Goal: Information Seeking & Learning: Check status

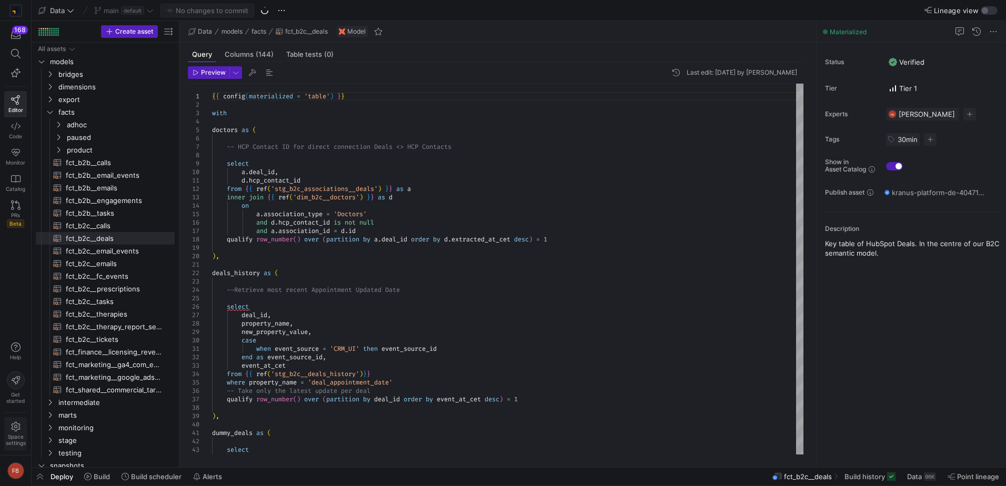
click at [21, 429] on span "Space settings" at bounding box center [16, 434] width 20 height 24
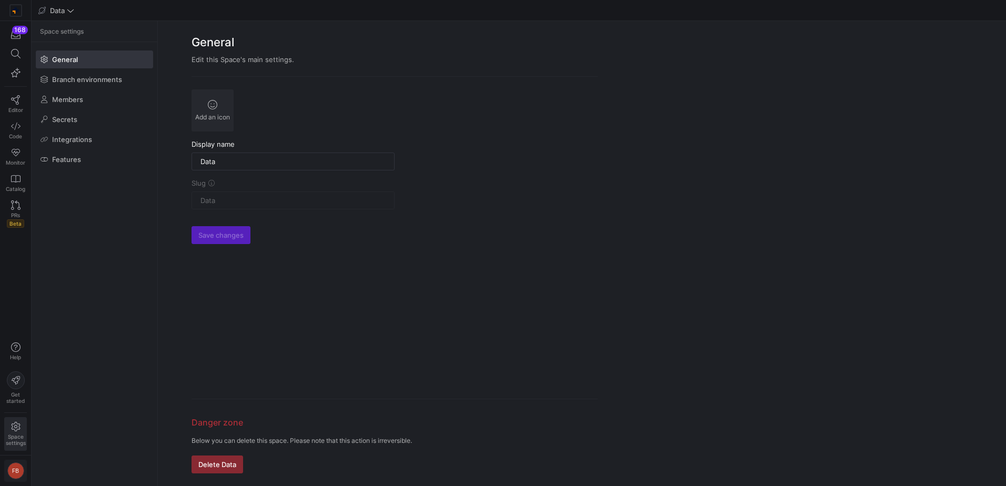
click at [18, 468] on div "FB" at bounding box center [15, 470] width 17 height 17
click at [39, 417] on span "User settings" at bounding box center [43, 416] width 45 height 8
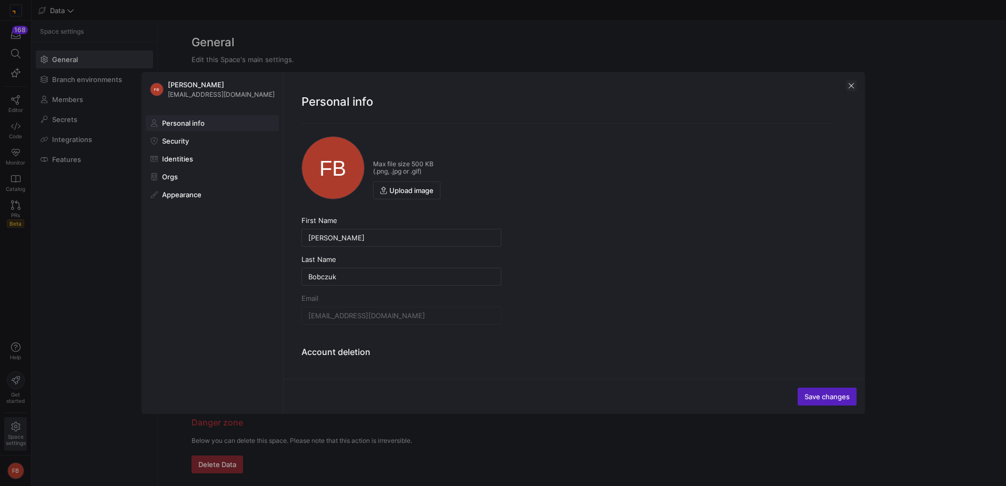
click at [851, 86] on span "button" at bounding box center [851, 85] width 11 height 11
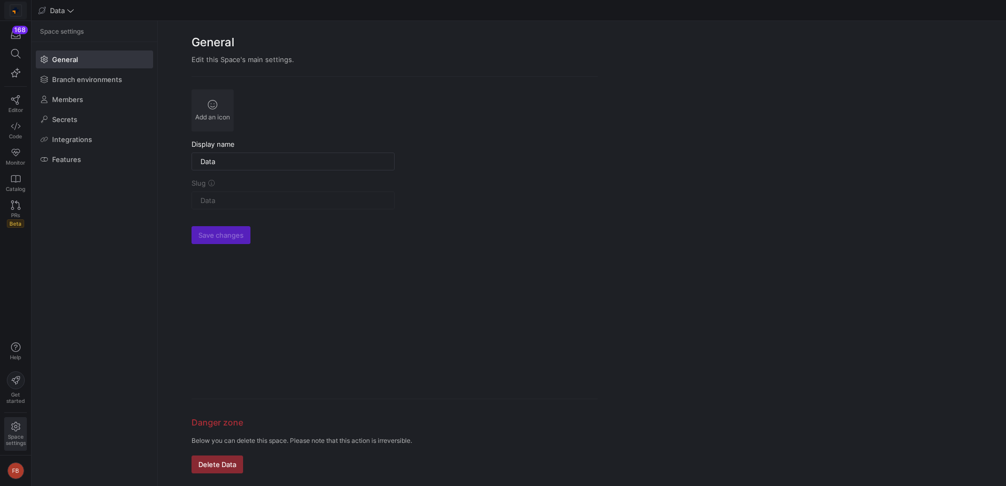
click at [14, 7] on img at bounding box center [16, 10] width 11 height 11
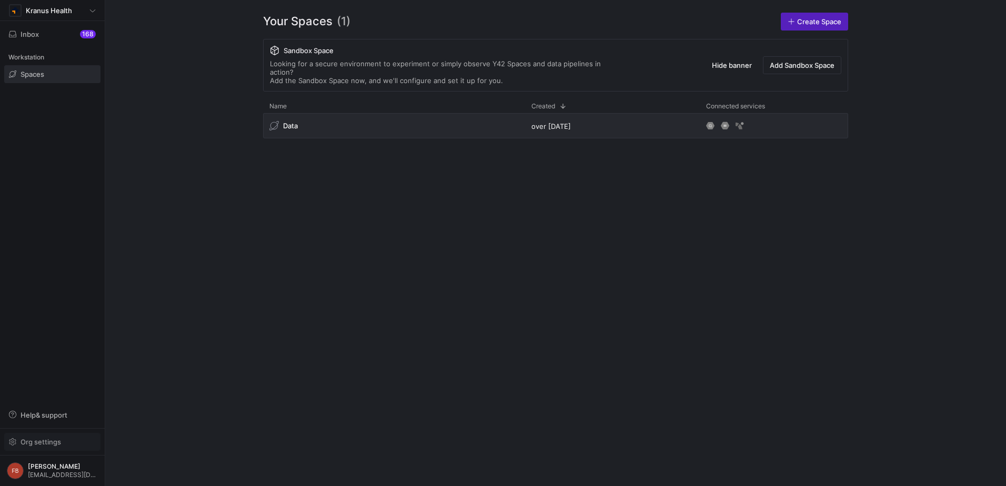
click at [50, 442] on span "Org settings" at bounding box center [41, 442] width 40 height 8
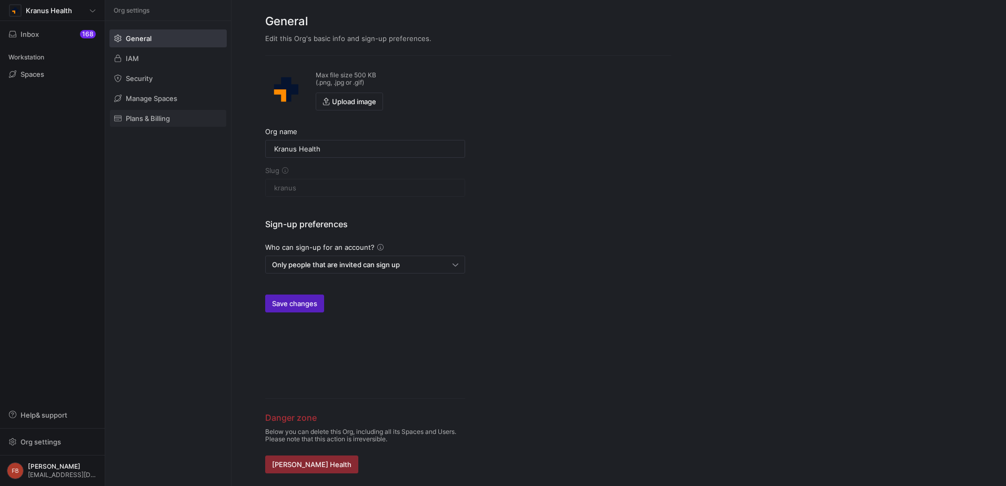
click at [167, 121] on span "Plans & Billing" at bounding box center [148, 118] width 44 height 8
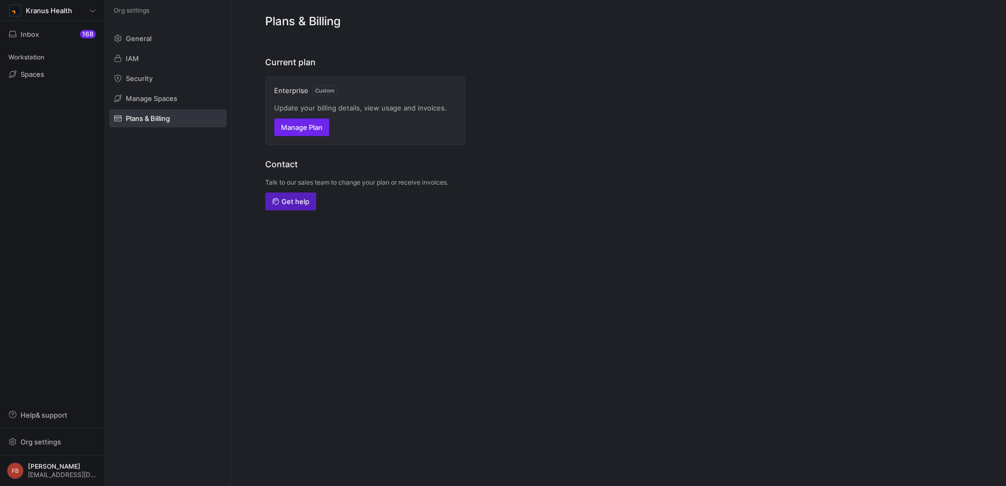
click at [314, 130] on span "Manage Plan" at bounding box center [302, 127] width 42 height 8
click at [37, 7] on span "Kranus Health" at bounding box center [49, 10] width 46 height 8
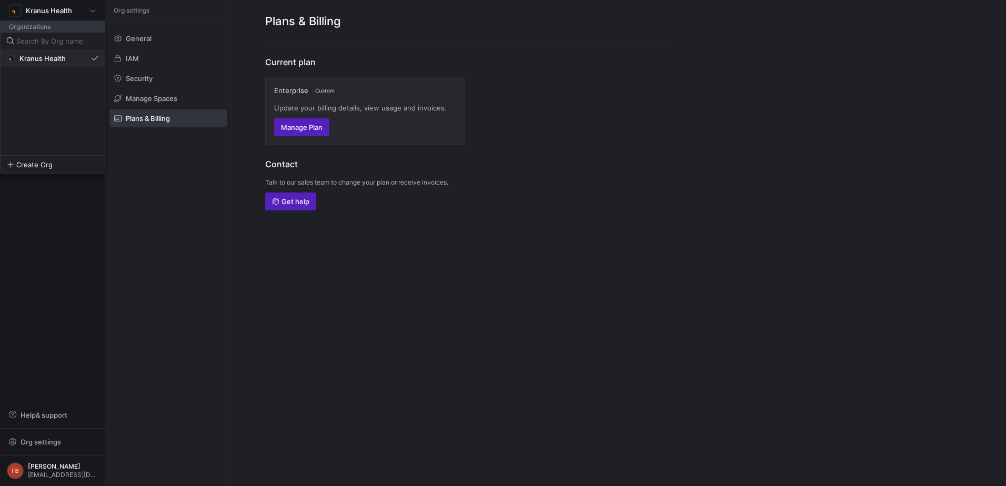
click at [45, 60] on span "Kranus Health" at bounding box center [42, 58] width 46 height 8
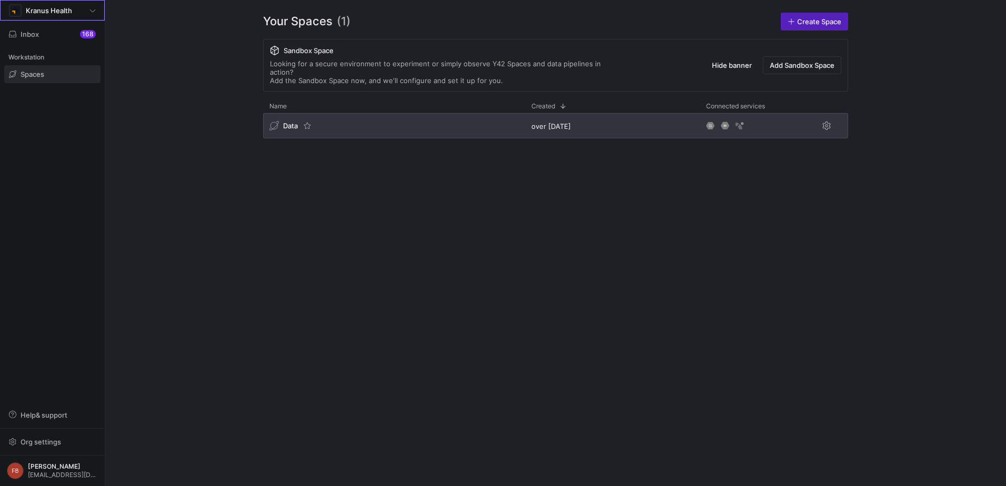
click at [446, 116] on div "Data" at bounding box center [394, 125] width 262 height 25
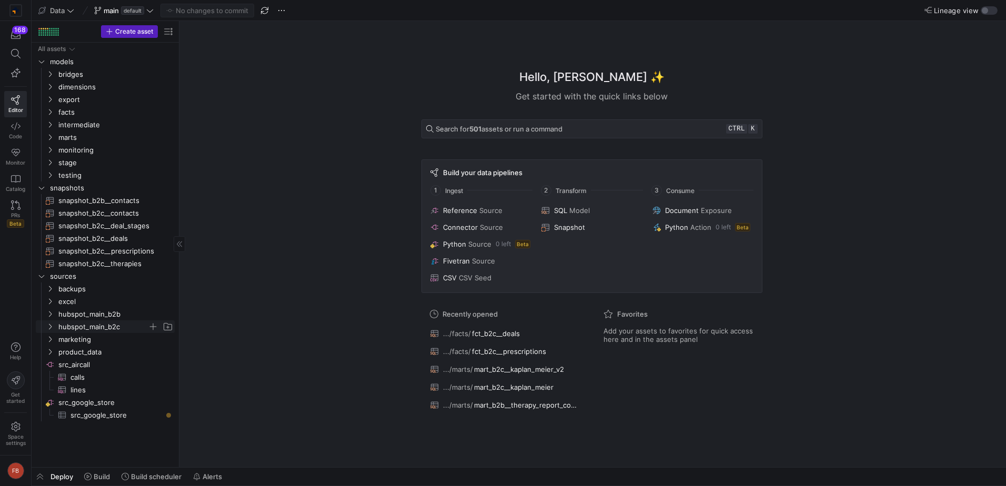
click at [48, 328] on icon "Press SPACE to select this row." at bounding box center [49, 326] width 7 height 6
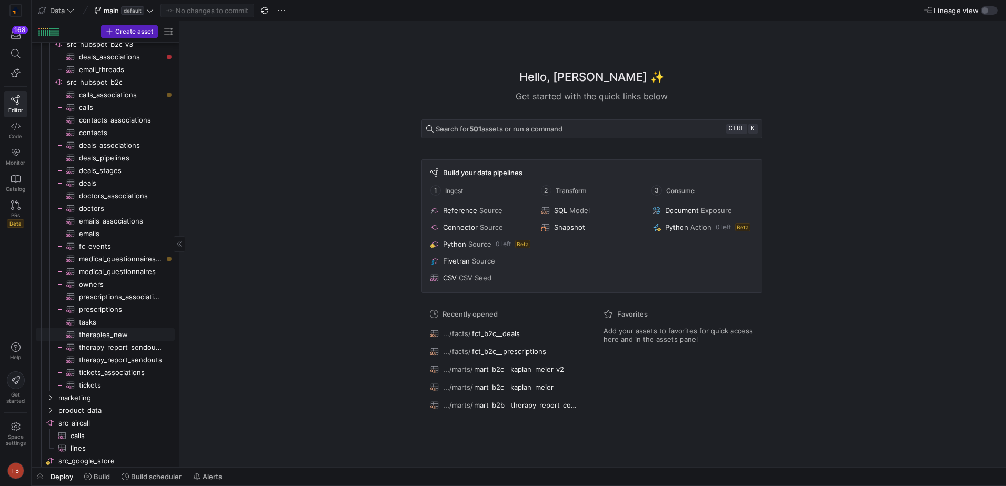
scroll to position [358, 0]
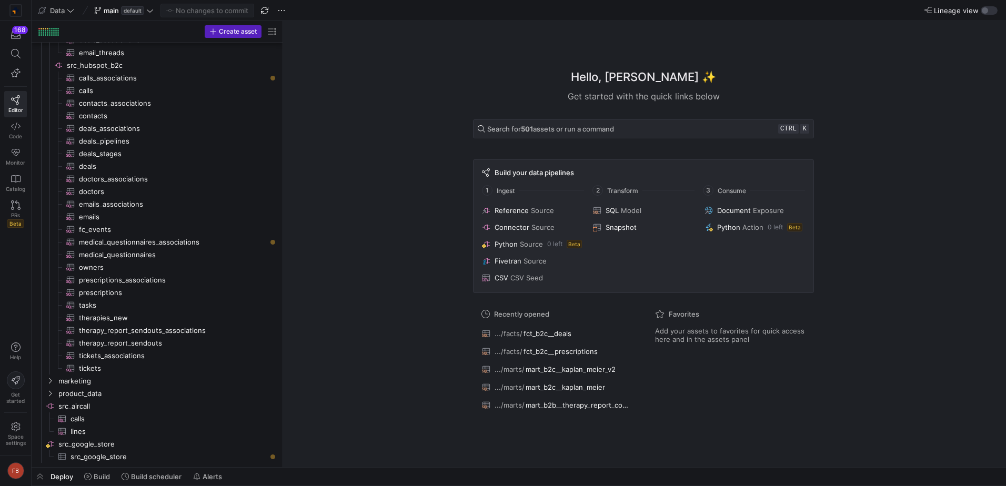
drag, startPoint x: 178, startPoint y: 317, endPoint x: 390, endPoint y: 318, distance: 211.4
click at [89, 393] on span "product_data" at bounding box center [155, 394] width 195 height 12
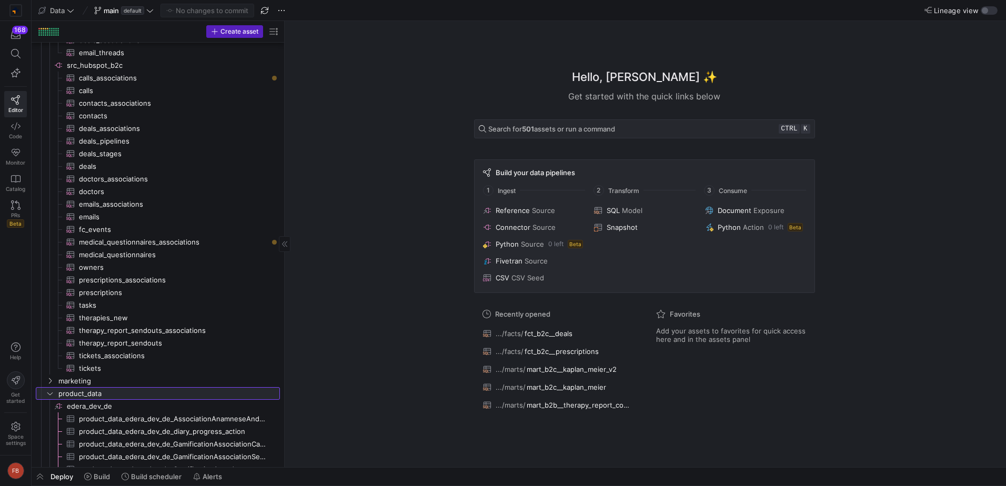
scroll to position [573, 0]
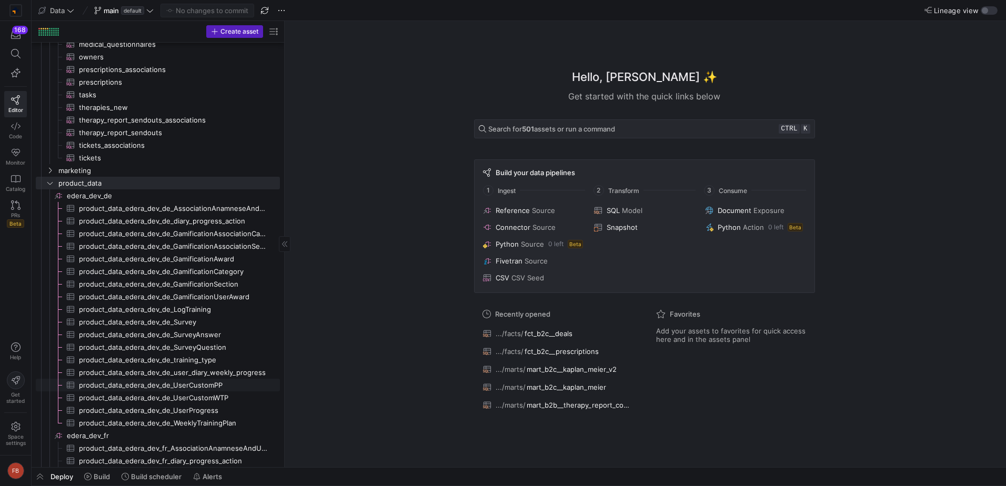
click at [210, 385] on span "product_data_edera_dev_de_UserCustomPP​​​​​​​​​" at bounding box center [173, 385] width 189 height 12
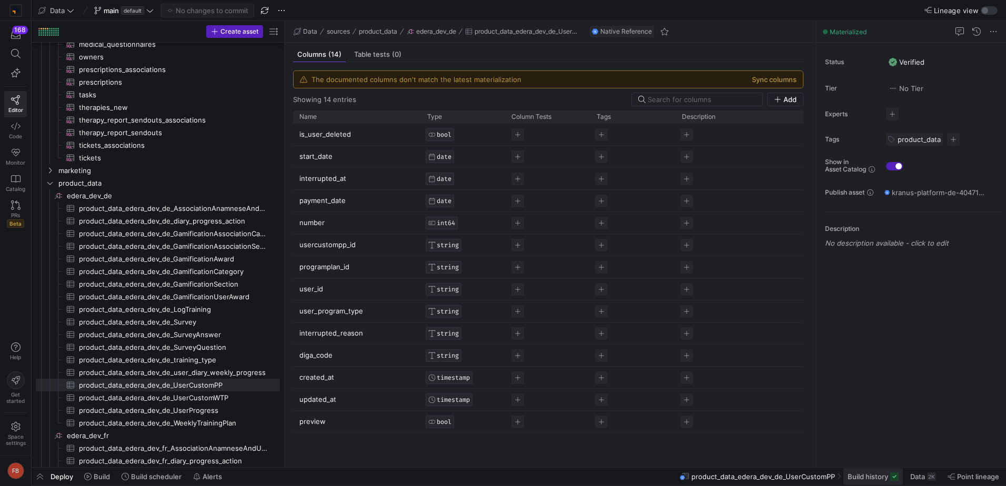
click at [855, 478] on span "Build history" at bounding box center [867, 476] width 40 height 8
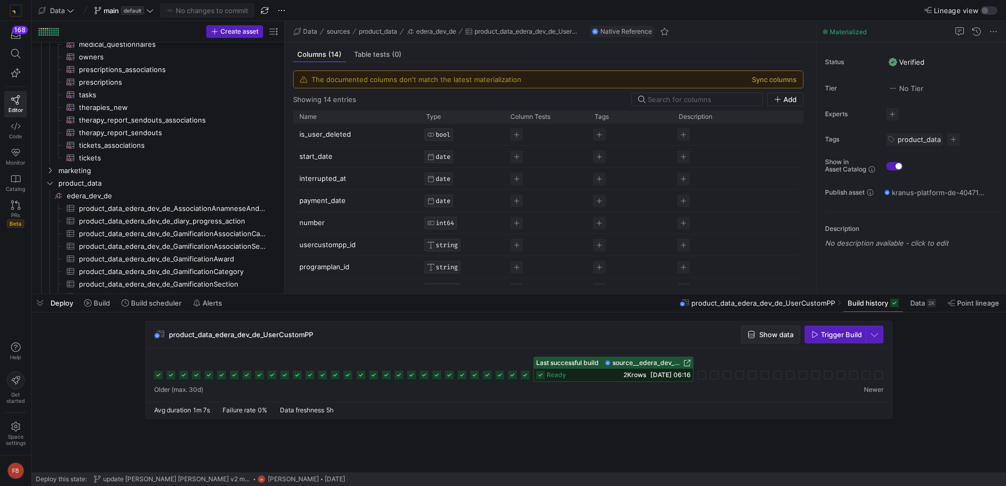
click at [779, 331] on span "Show data" at bounding box center [776, 334] width 34 height 8
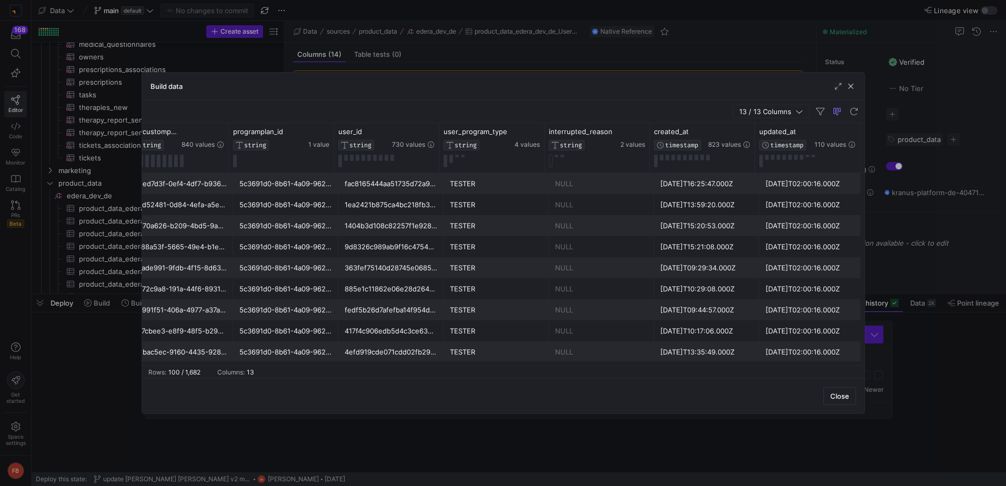
scroll to position [0, 569]
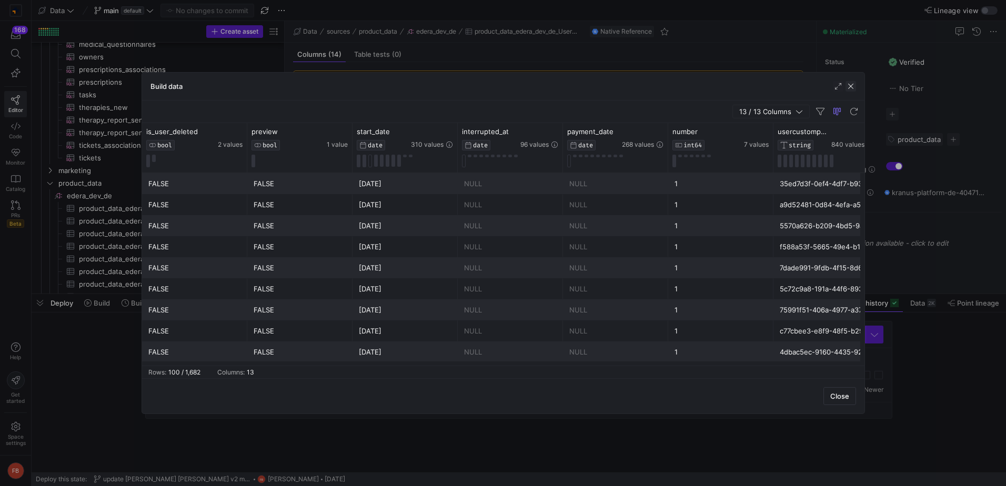
click at [848, 88] on span "button" at bounding box center [850, 86] width 11 height 11
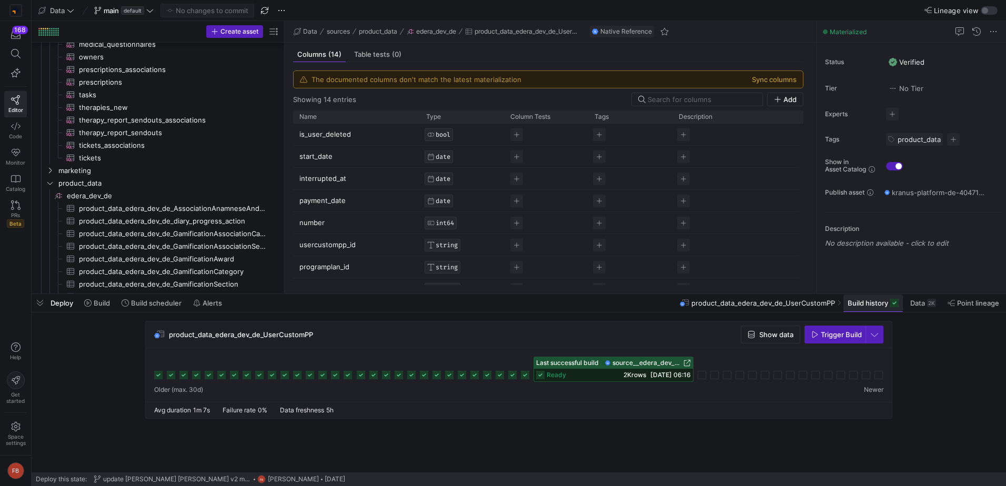
click at [880, 302] on span "Build history" at bounding box center [867, 303] width 40 height 8
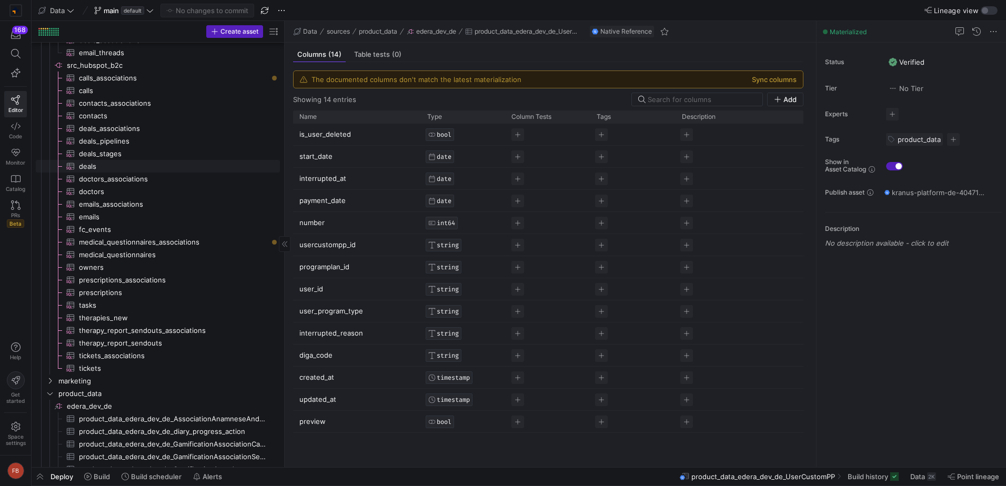
scroll to position [152, 0]
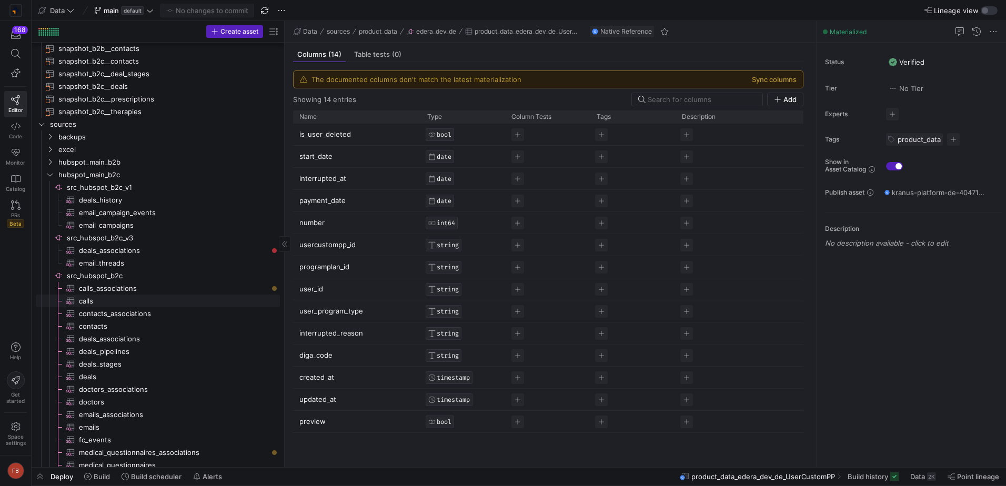
click at [147, 303] on span "calls​​​​​​​​​" at bounding box center [173, 301] width 189 height 12
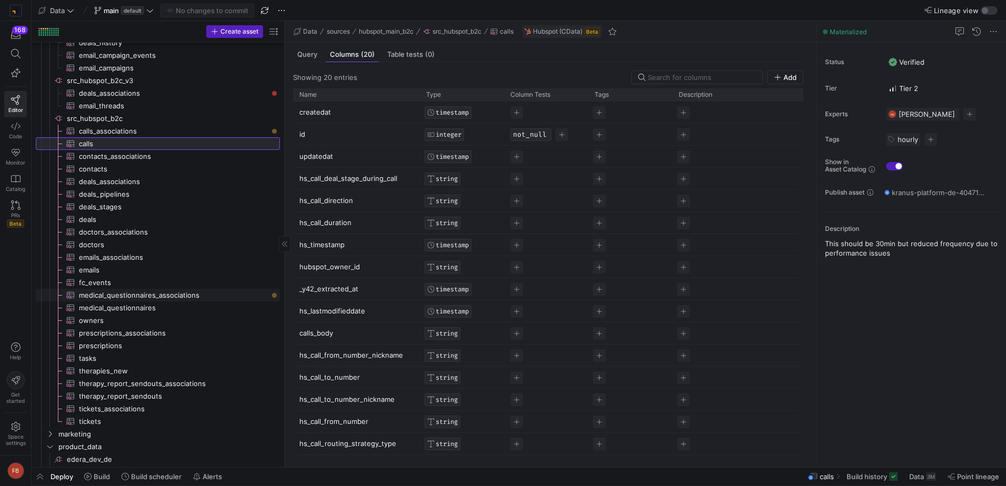
scroll to position [310, 0]
click at [125, 318] on span "owners​​​​​​​​​" at bounding box center [173, 320] width 189 height 12
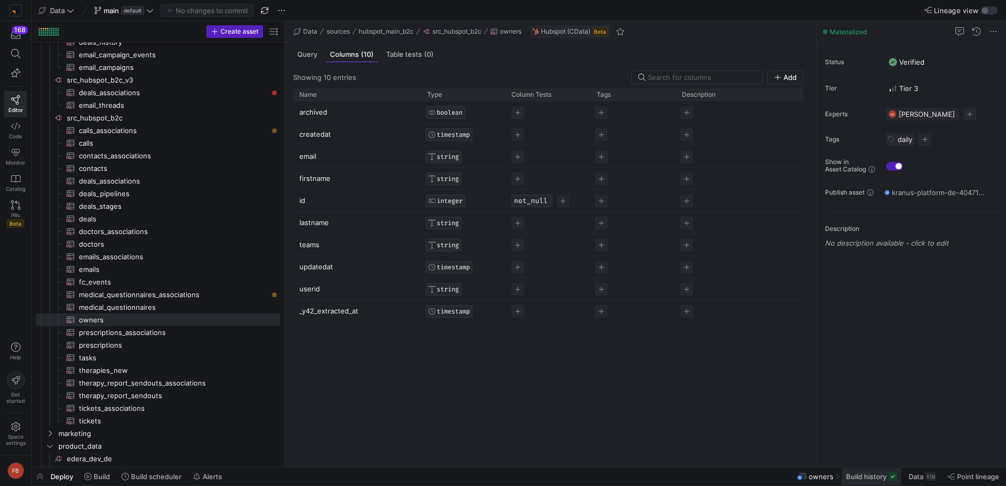
click at [862, 483] on span at bounding box center [870, 476] width 59 height 17
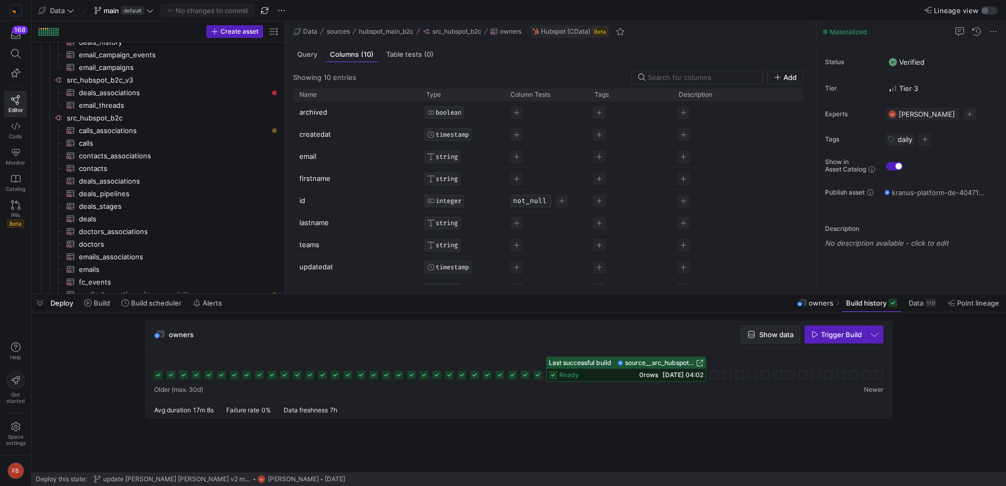
click at [764, 339] on span "button" at bounding box center [770, 334] width 58 height 17
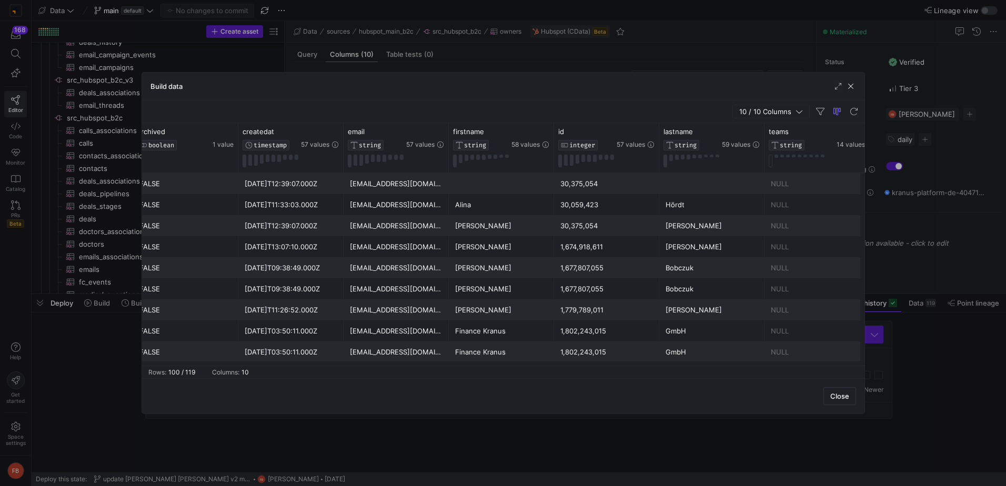
scroll to position [0, 9]
click at [544, 129] on icon at bounding box center [544, 131] width 8 height 8
type input "mara"
click at [615, 232] on button "Apply" at bounding box center [631, 239] width 32 height 14
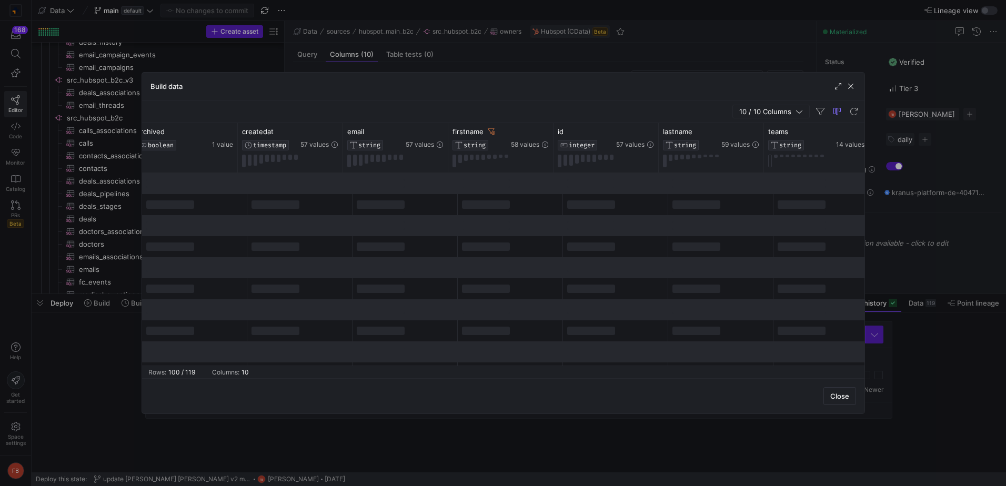
click at [536, 103] on div "10 / 10 Columns" at bounding box center [503, 111] width 722 height 23
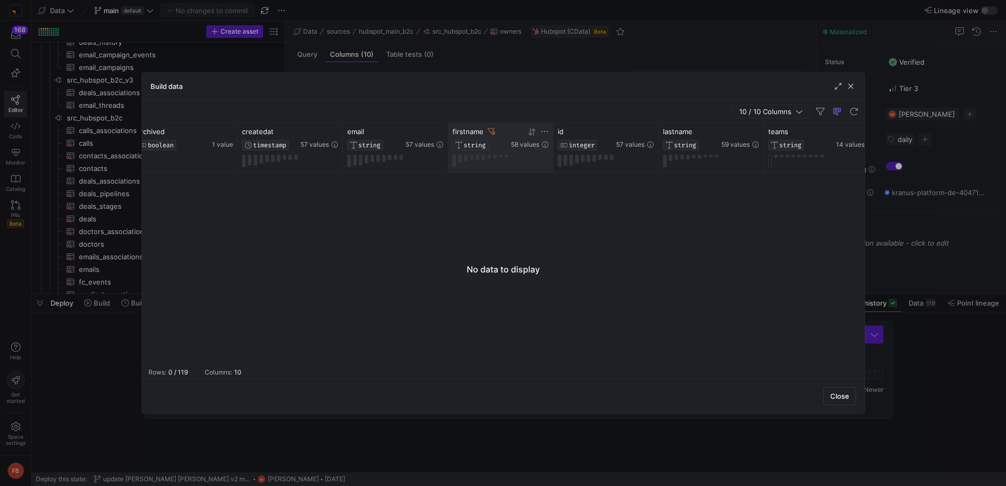
click at [491, 130] on icon at bounding box center [491, 131] width 7 height 7
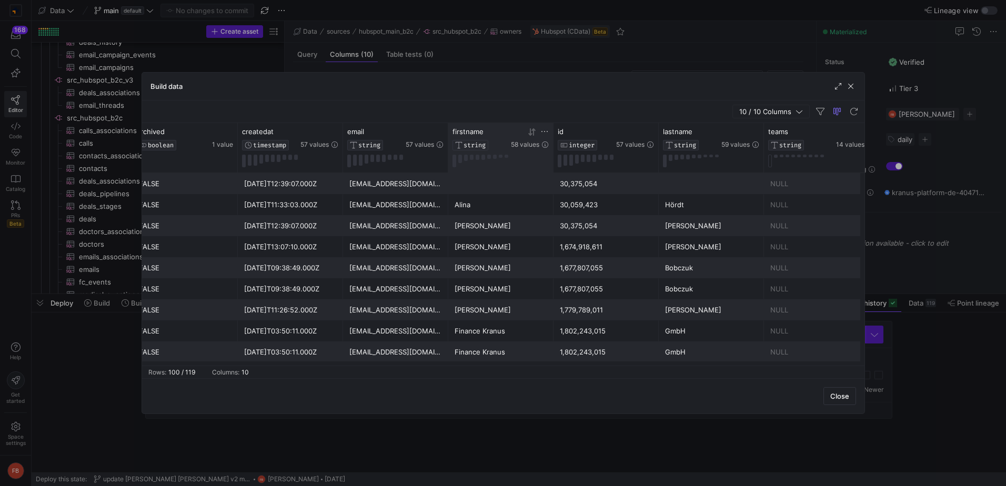
click at [531, 133] on icon at bounding box center [531, 132] width 8 height 8
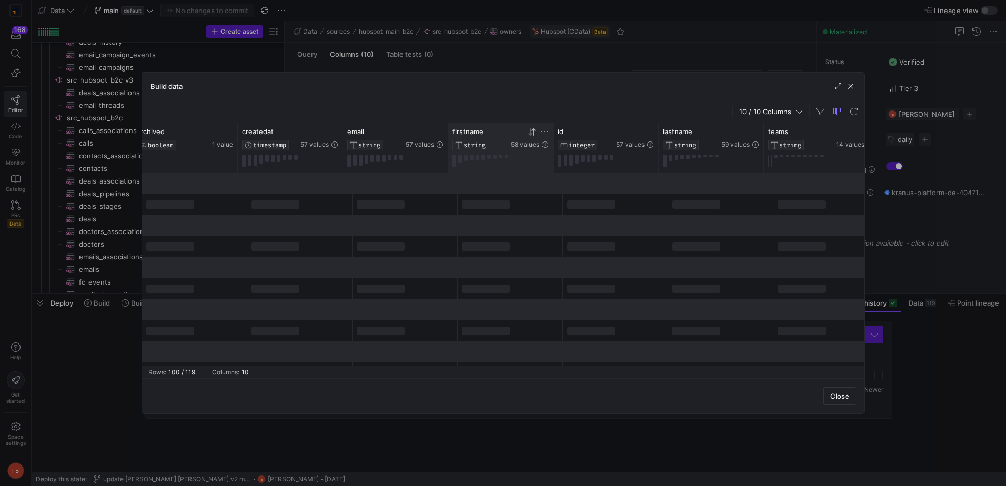
click at [531, 133] on icon at bounding box center [530, 131] width 4 height 7
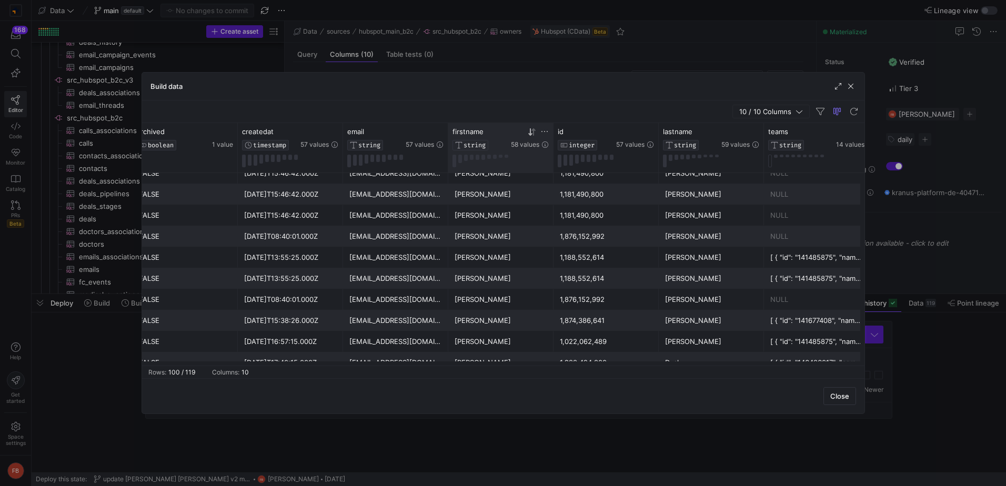
scroll to position [194, 0]
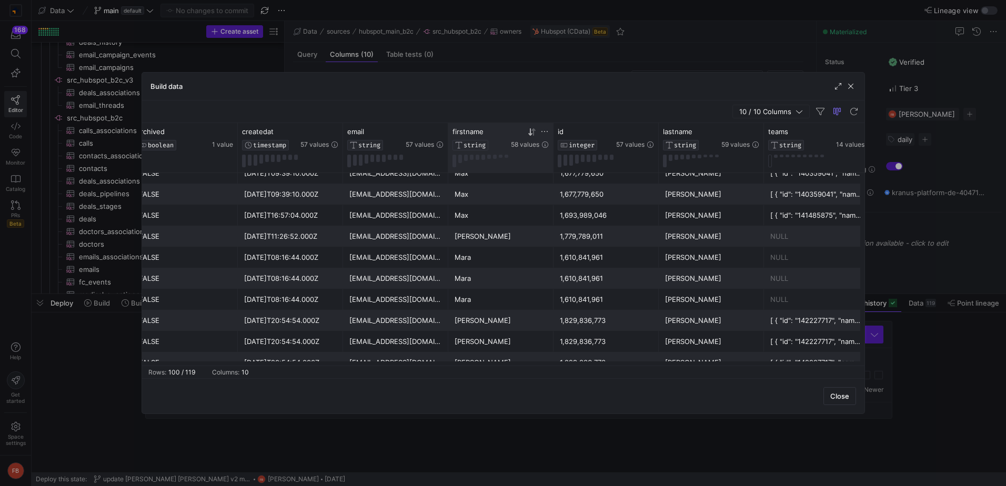
click at [591, 255] on div "1,610,841,961" at bounding box center [606, 257] width 93 height 21
click at [849, 85] on span "button" at bounding box center [850, 86] width 11 height 11
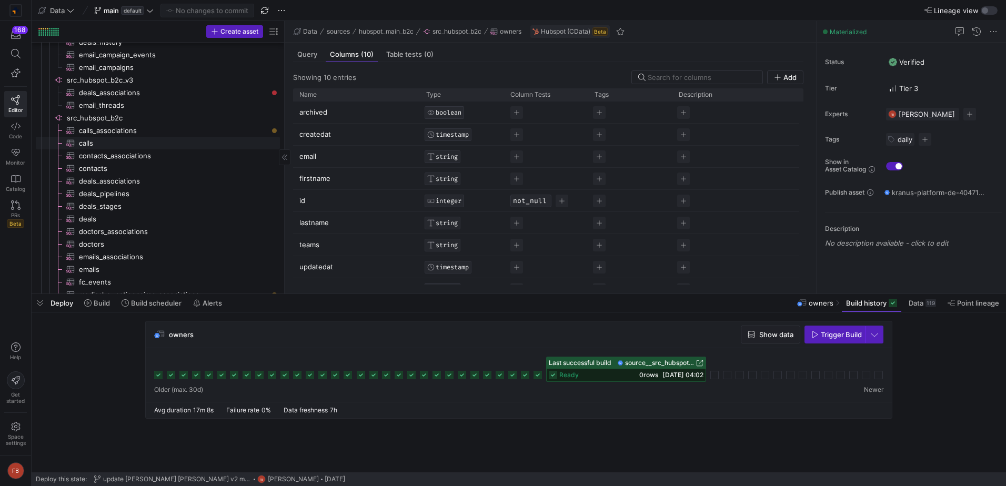
click at [110, 143] on span "calls​​​​​​​​​" at bounding box center [173, 143] width 189 height 12
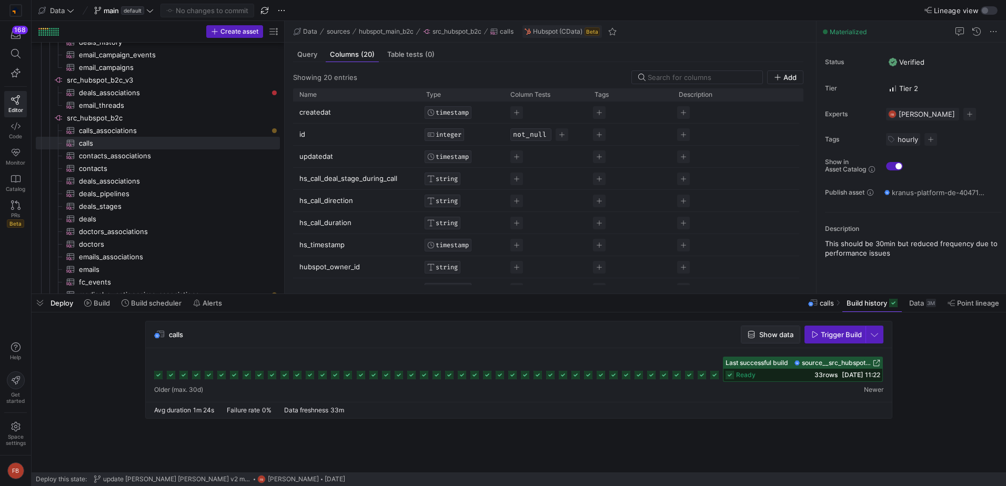
click at [780, 335] on span "Show data" at bounding box center [776, 334] width 34 height 8
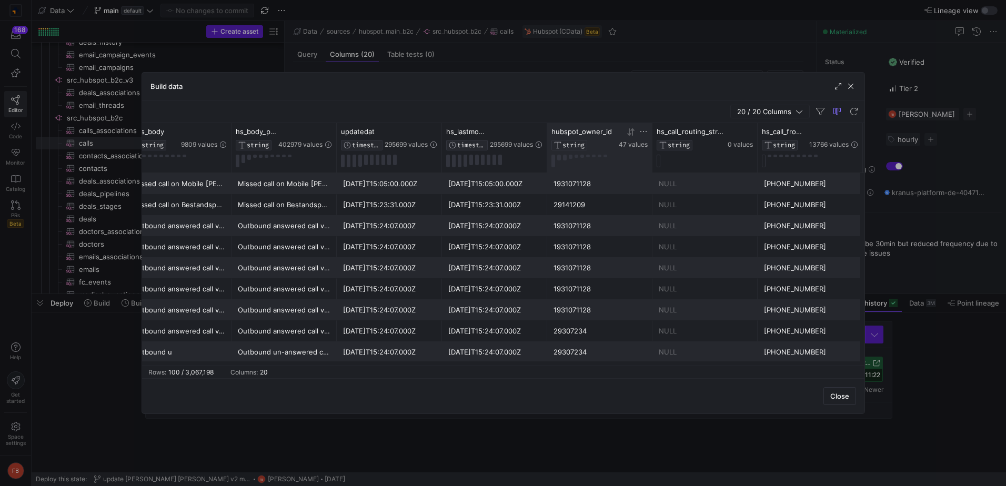
click at [645, 128] on icon at bounding box center [643, 131] width 8 height 8
type input "1610841961"
click at [717, 237] on button "Apply" at bounding box center [730, 239] width 32 height 14
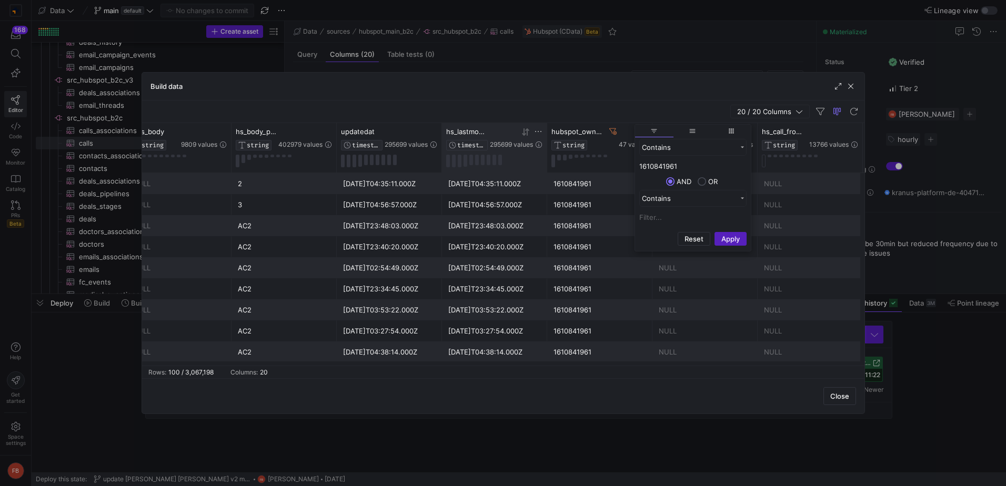
click at [537, 129] on icon at bounding box center [538, 131] width 8 height 8
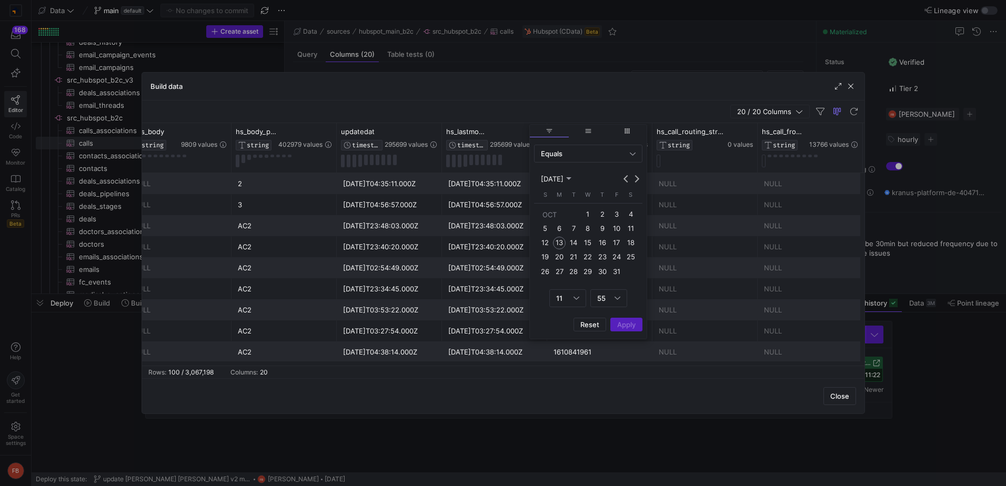
click at [571, 178] on icon "Choose month and year" at bounding box center [568, 178] width 5 height 3
click at [622, 220] on span "2023" at bounding box center [625, 215] width 23 height 13
click at [553, 232] on span "MAY" at bounding box center [550, 230] width 23 height 13
click at [544, 283] on span "28" at bounding box center [545, 285] width 13 height 13
click at [574, 311] on div "Column Menu" at bounding box center [576, 312] width 6 height 8
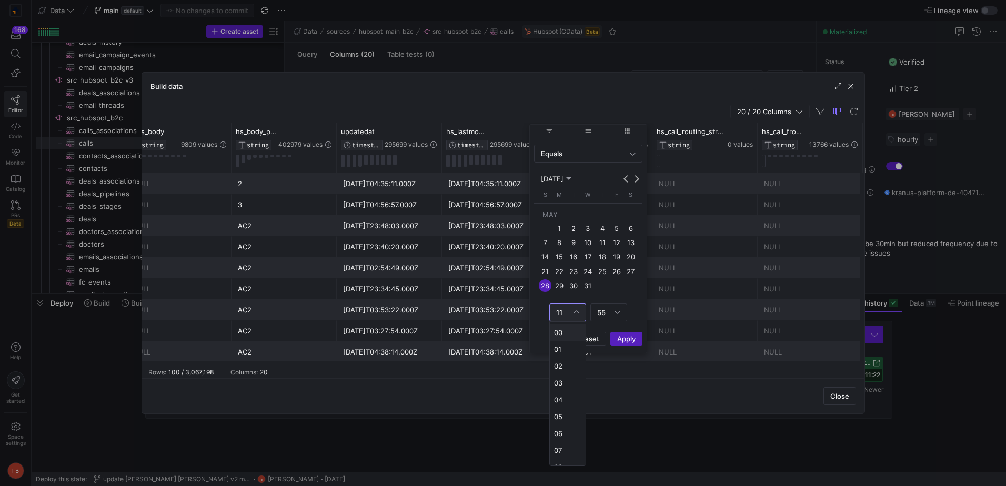
click at [553, 332] on mat-option "00" at bounding box center [568, 332] width 36 height 17
click at [610, 316] on div "55" at bounding box center [605, 312] width 17 height 8
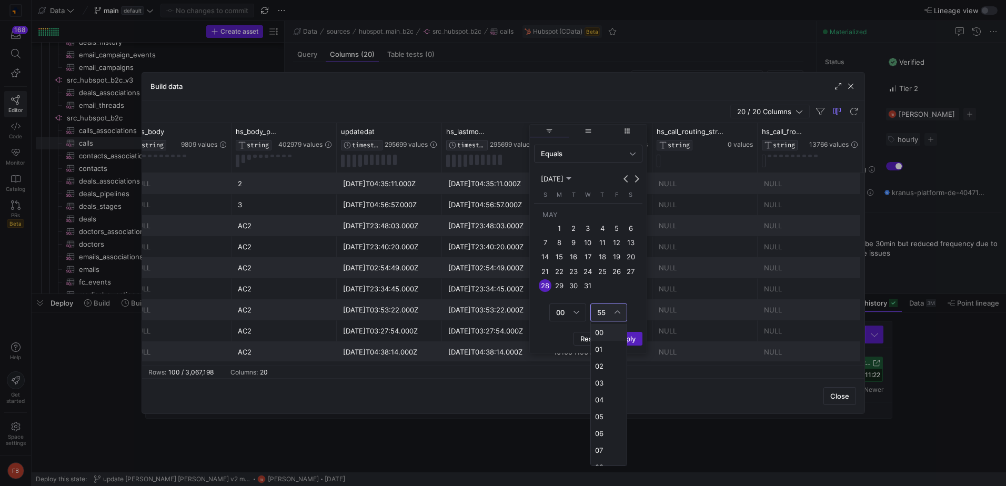
click at [597, 338] on mat-option "00" at bounding box center [609, 332] width 36 height 17
click at [574, 154] on div "Equals" at bounding box center [585, 153] width 89 height 8
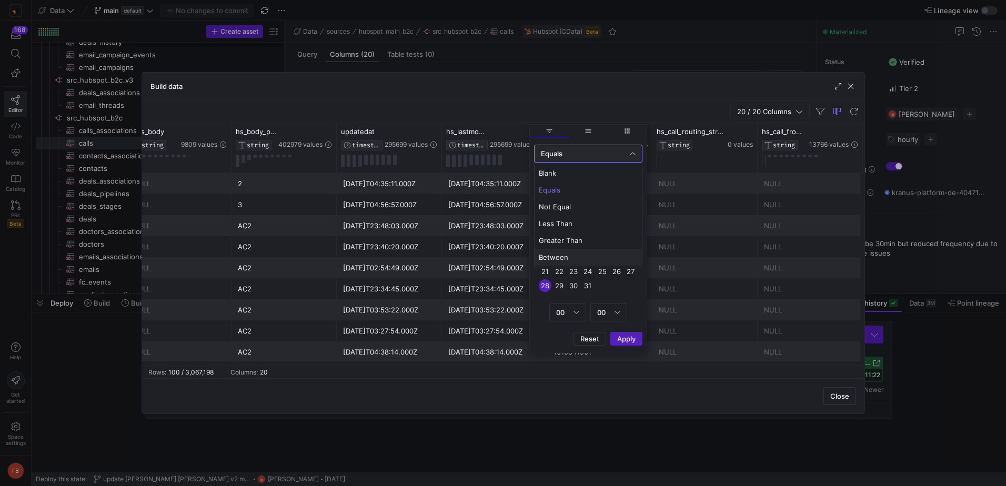
click at [563, 251] on mat-option "Between" at bounding box center [587, 257] width 107 height 17
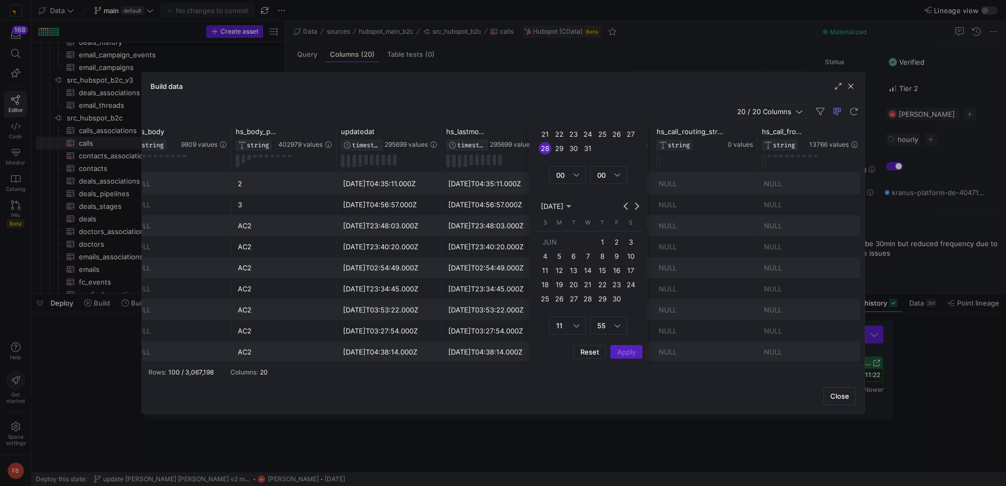
click at [558, 203] on span "[DATE]" at bounding box center [552, 206] width 23 height 8
click at [623, 242] on span "2023" at bounding box center [625, 243] width 23 height 13
click at [576, 299] on span "OCT" at bounding box center [575, 298] width 23 height 13
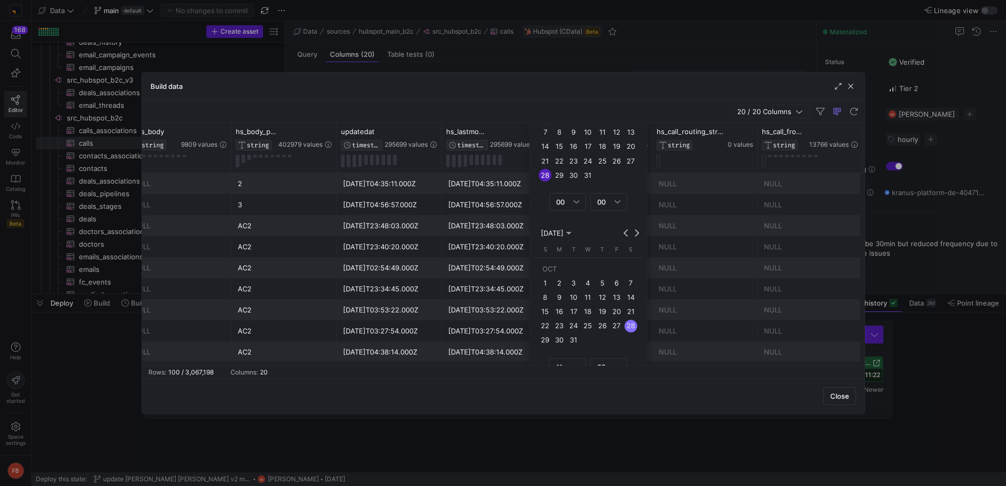
click at [616, 313] on span "20" at bounding box center [616, 311] width 13 height 13
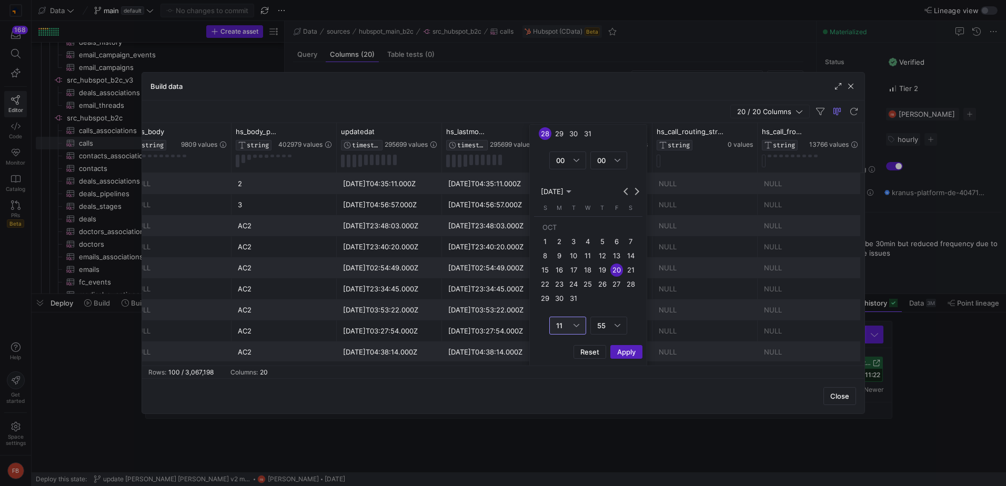
click at [563, 329] on div "11" at bounding box center [564, 325] width 17 height 8
click at [561, 469] on span "23" at bounding box center [567, 468] width 27 height 8
click at [600, 326] on span "55" at bounding box center [601, 325] width 8 height 8
click at [606, 472] on mat-option "59" at bounding box center [609, 468] width 36 height 17
click at [621, 357] on span "Column Menu" at bounding box center [626, 352] width 31 height 13
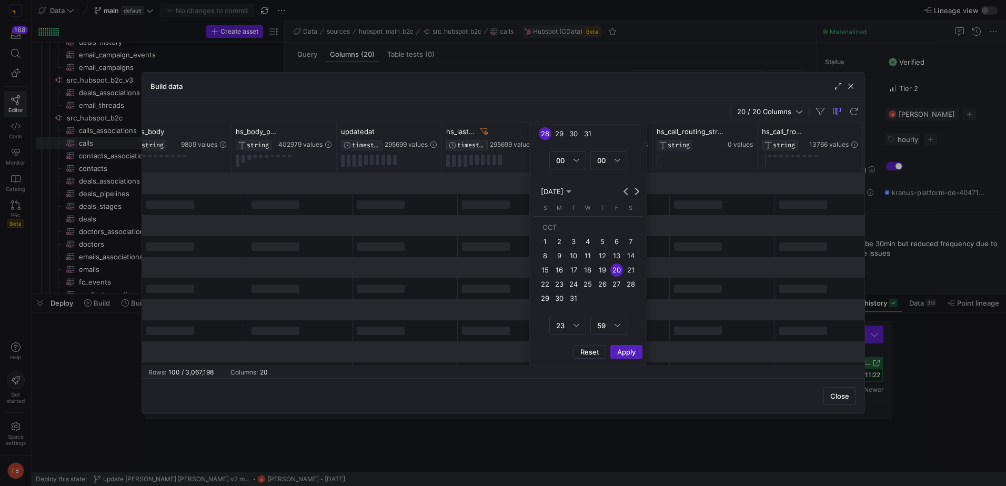
click at [603, 389] on div "Close" at bounding box center [503, 395] width 722 height 35
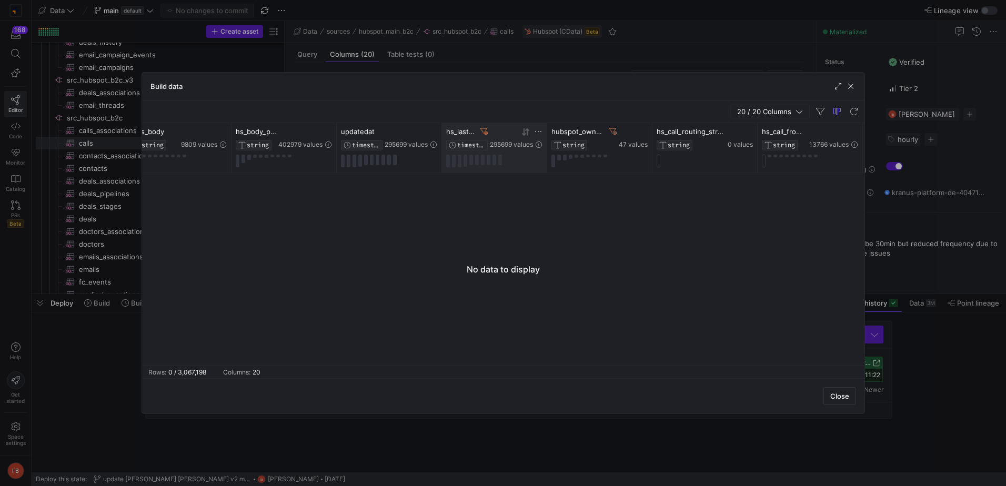
click at [484, 133] on icon at bounding box center [483, 131] width 7 height 6
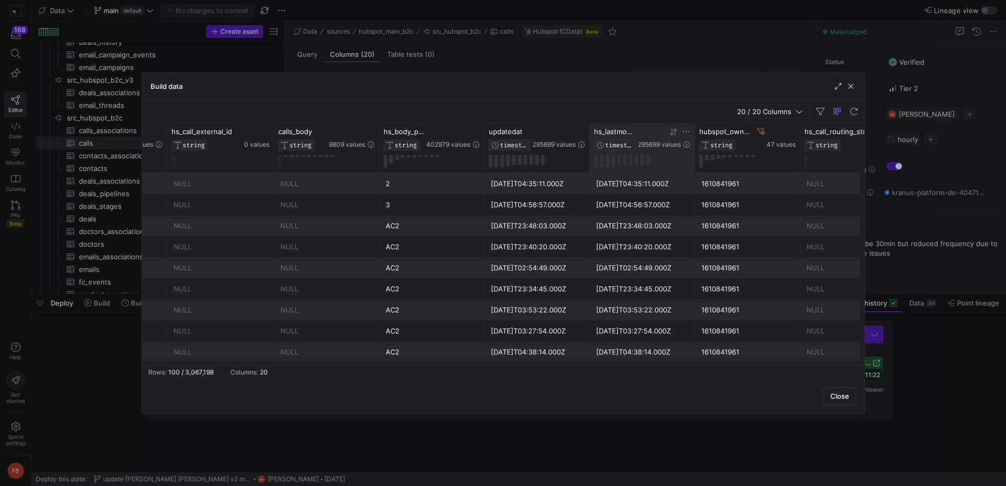
scroll to position [0, 274]
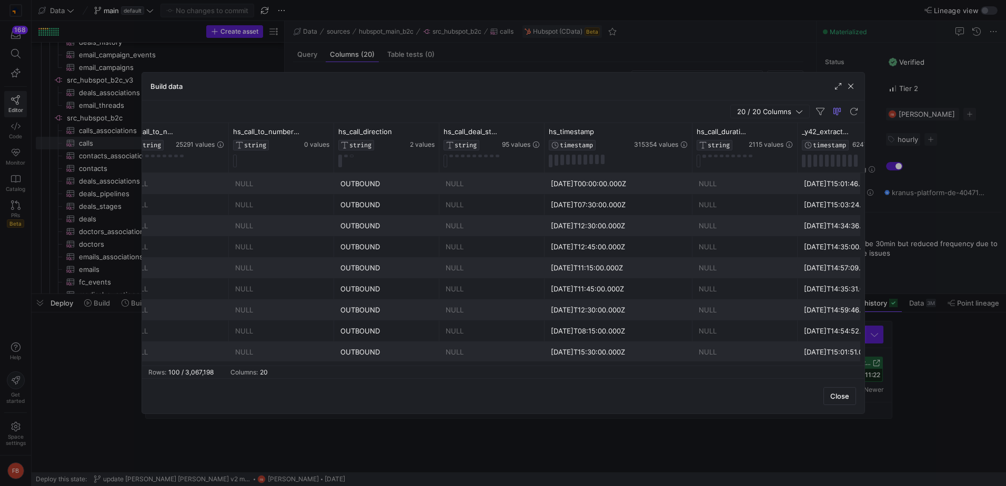
drag, startPoint x: 648, startPoint y: 143, endPoint x: 694, endPoint y: 146, distance: 45.3
click at [694, 146] on div at bounding box center [691, 147] width 4 height 49
click at [686, 133] on icon at bounding box center [686, 131] width 8 height 8
click at [706, 154] on span "Equals" at bounding box center [699, 153] width 22 height 8
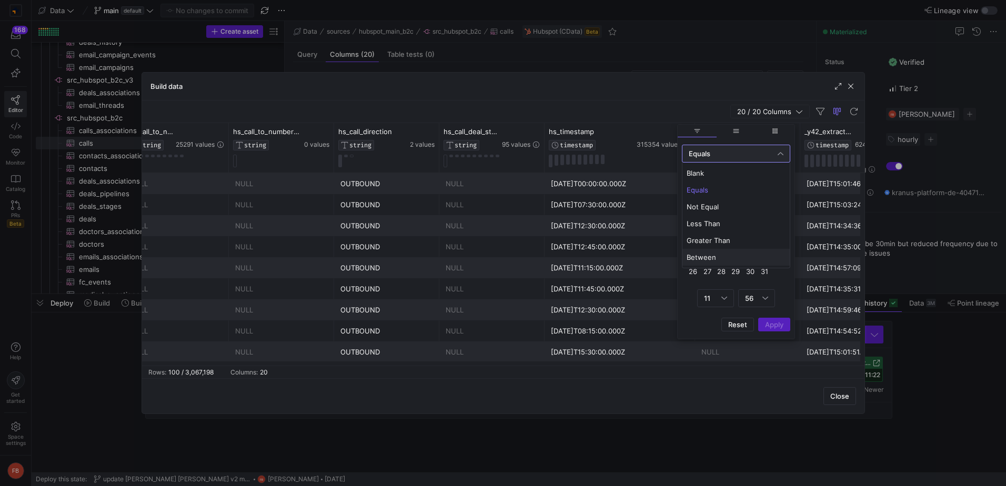
click at [709, 253] on span "Between" at bounding box center [735, 257] width 99 height 8
click at [711, 180] on span "[DATE]" at bounding box center [699, 179] width 23 height 8
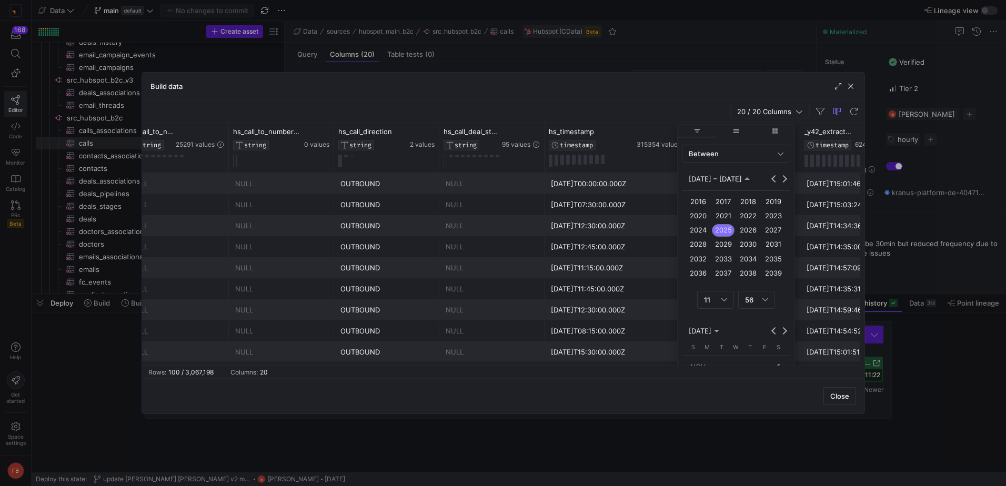
click at [769, 215] on span "2023" at bounding box center [772, 215] width 23 height 13
click at [701, 226] on span "MAY" at bounding box center [698, 230] width 23 height 13
click at [691, 287] on span "28" at bounding box center [692, 285] width 13 height 13
click at [716, 313] on div "11" at bounding box center [712, 312] width 17 height 8
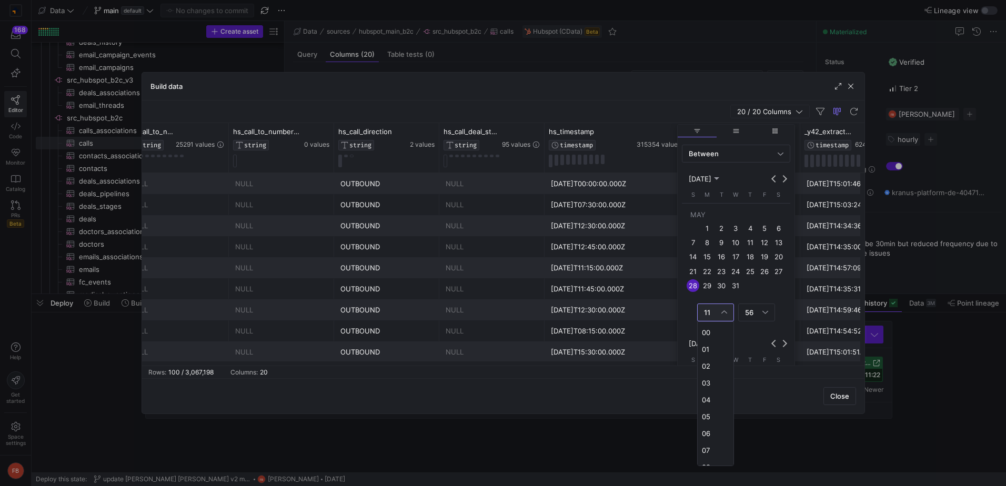
click at [710, 336] on mat-option "00" at bounding box center [715, 332] width 36 height 17
click at [757, 313] on div "56" at bounding box center [753, 312] width 17 height 8
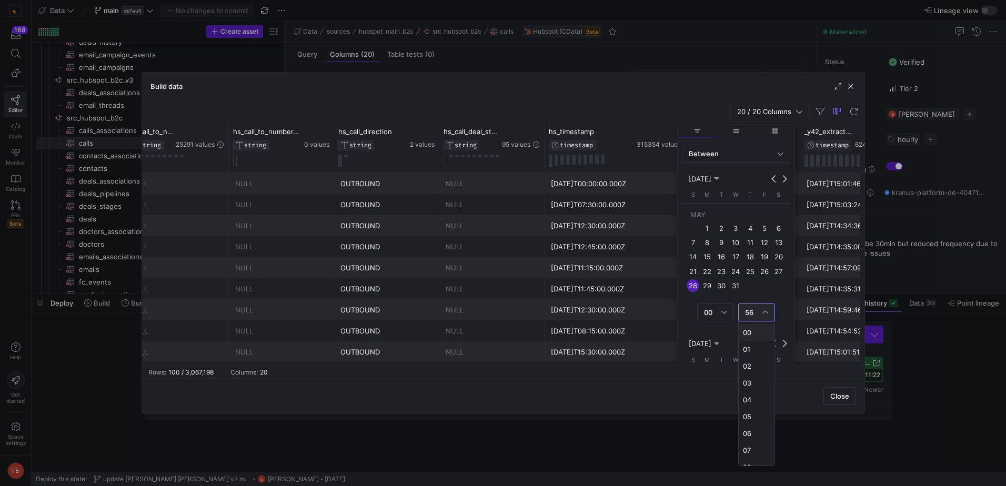
click at [749, 333] on span "00" at bounding box center [756, 332] width 27 height 8
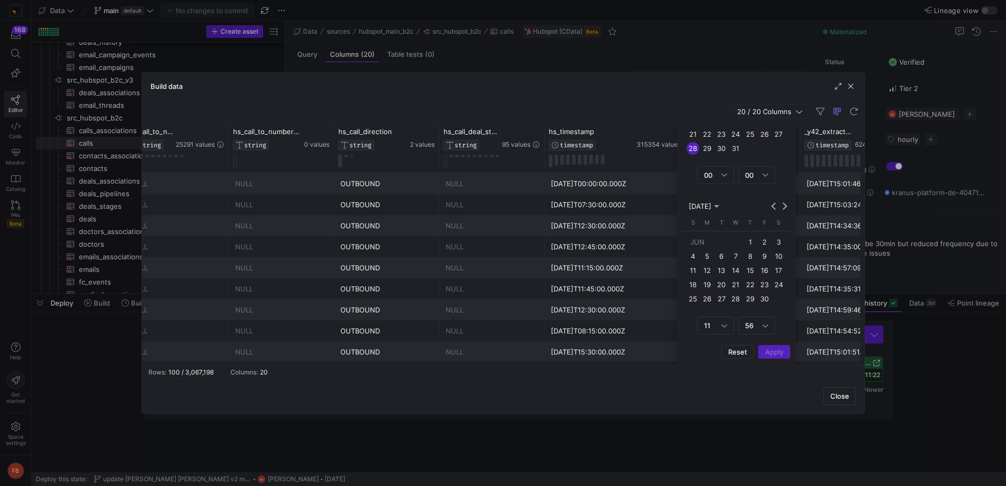
click at [711, 210] on span "[DATE]" at bounding box center [699, 206] width 23 height 8
click at [774, 245] on span "2023" at bounding box center [772, 243] width 23 height 13
click at [728, 298] on span "OCT" at bounding box center [723, 298] width 23 height 13
click at [708, 331] on div "11" at bounding box center [715, 325] width 23 height 17
click at [702, 469] on span "23" at bounding box center [715, 468] width 27 height 8
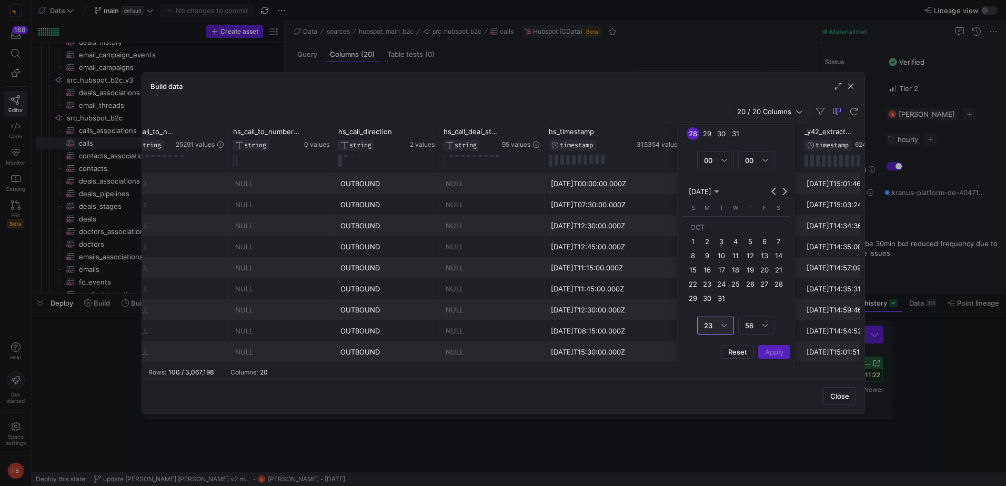
click at [765, 273] on span "20" at bounding box center [764, 269] width 13 height 13
click at [750, 323] on span "56" at bounding box center [749, 325] width 8 height 8
click at [751, 469] on span "59" at bounding box center [756, 468] width 27 height 8
click at [771, 353] on span "Apply" at bounding box center [774, 352] width 18 height 8
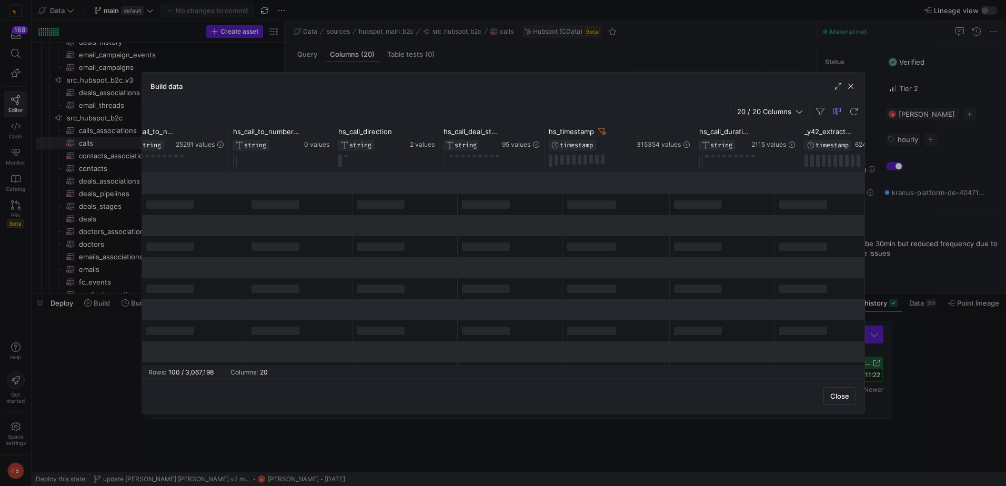
click at [641, 94] on div "Build data" at bounding box center [503, 87] width 722 height 28
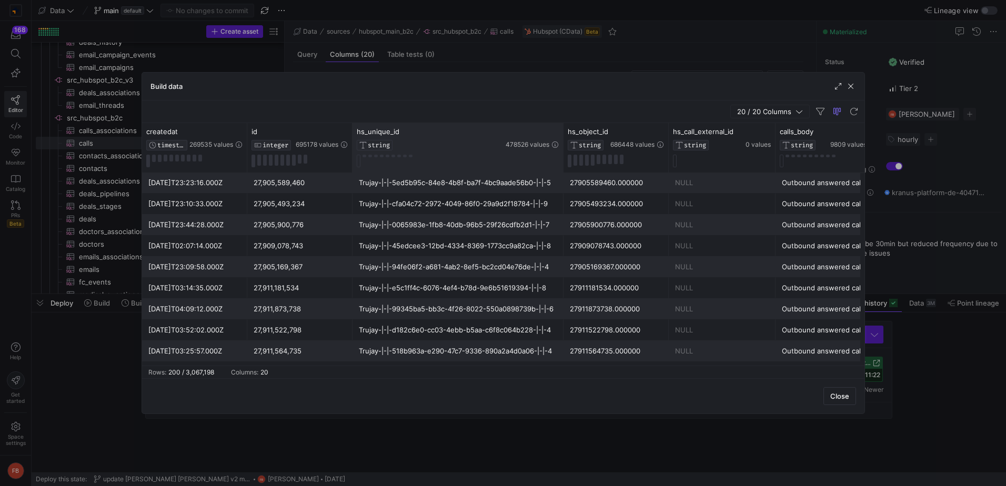
drag, startPoint x: 454, startPoint y: 149, endPoint x: 560, endPoint y: 163, distance: 106.5
click at [561, 163] on div at bounding box center [563, 147] width 4 height 49
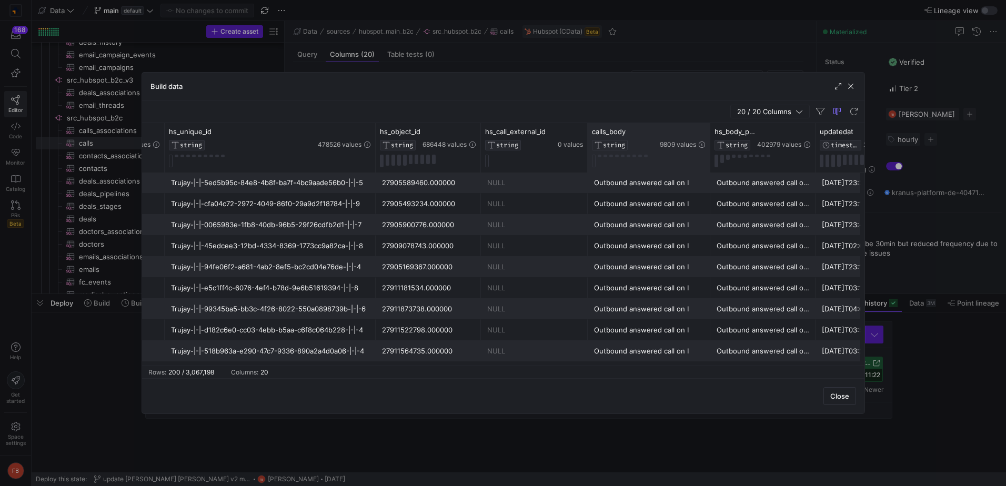
drag, startPoint x: 691, startPoint y: 141, endPoint x: 706, endPoint y: 141, distance: 14.7
click at [707, 141] on div at bounding box center [709, 147] width 4 height 49
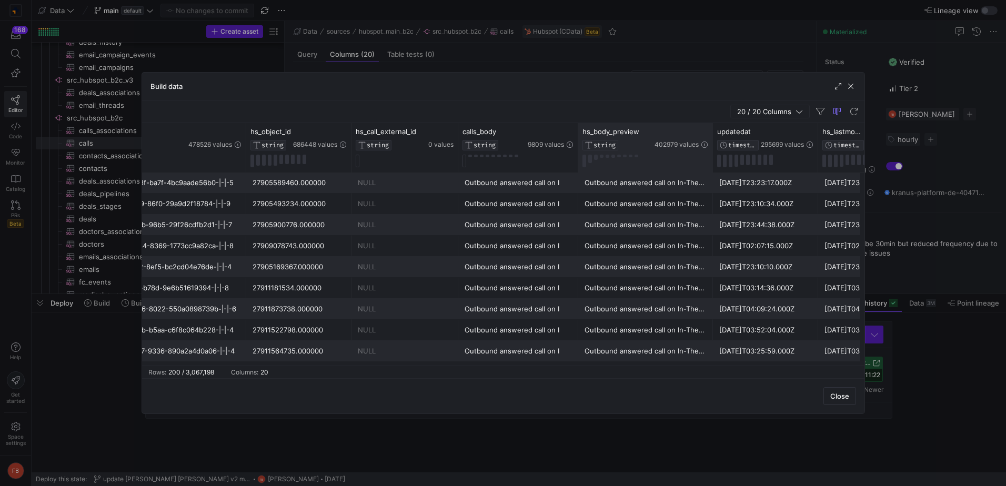
drag, startPoint x: 681, startPoint y: 154, endPoint x: 710, endPoint y: 164, distance: 31.1
click at [710, 164] on div at bounding box center [712, 147] width 4 height 49
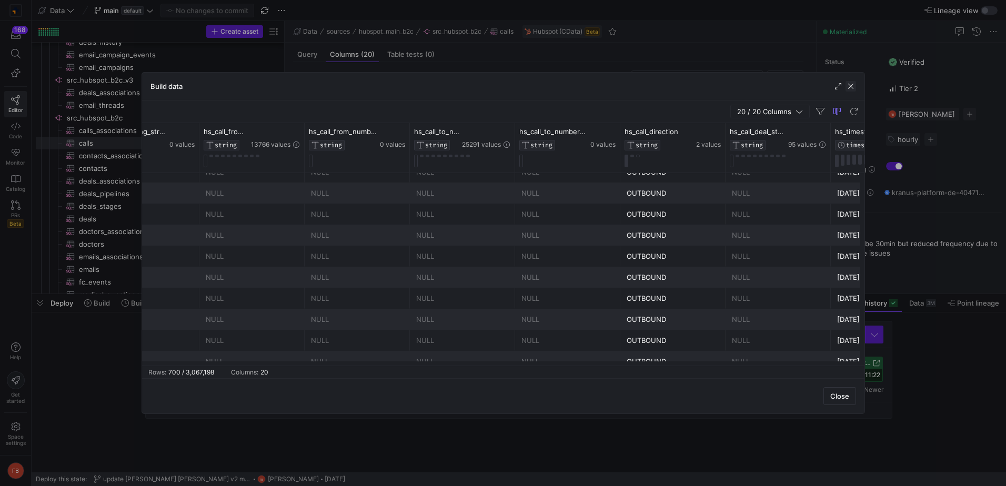
click at [849, 85] on span "button" at bounding box center [850, 86] width 11 height 11
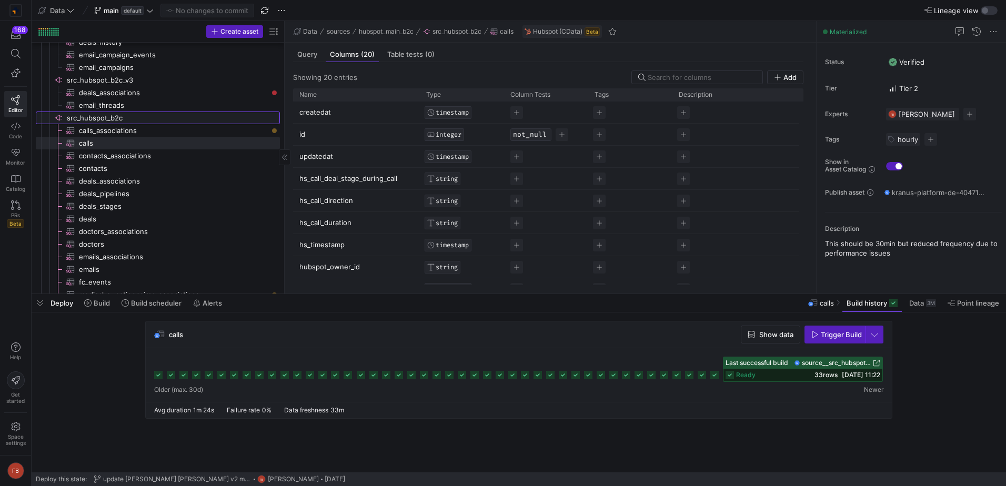
click at [117, 115] on span "src_hubspot_b2c​​​​​​​​" at bounding box center [172, 118] width 211 height 12
